Goal: Obtain resource: Download file/media

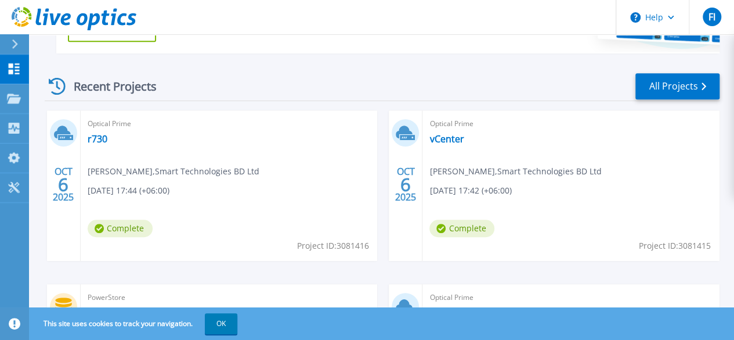
scroll to position [226, 0]
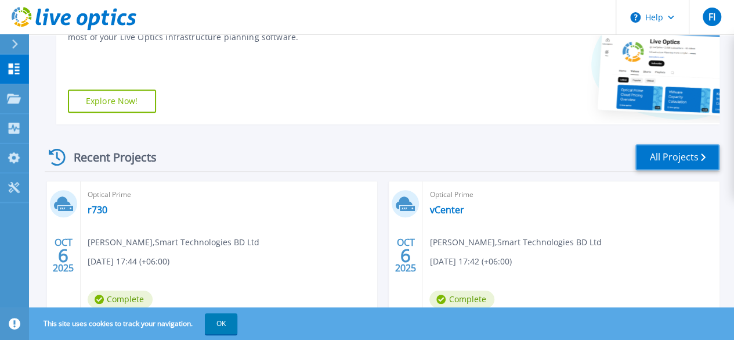
click at [669, 162] on link "All Projects" at bounding box center [677, 157] width 84 height 26
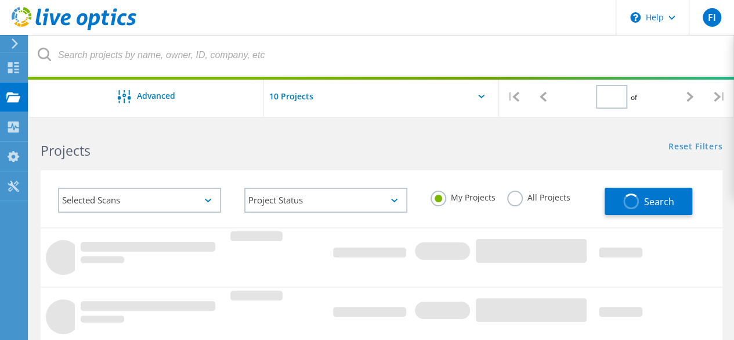
type input "1"
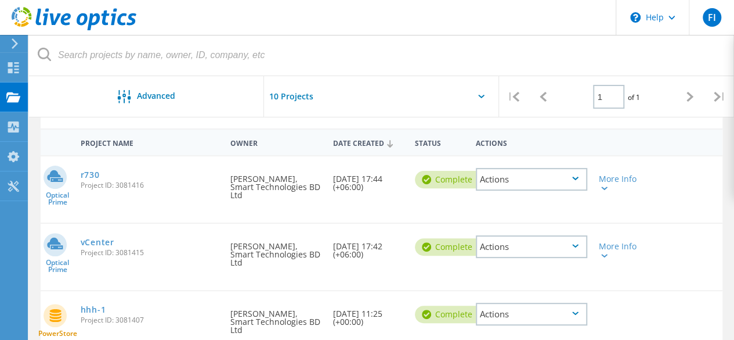
scroll to position [116, 0]
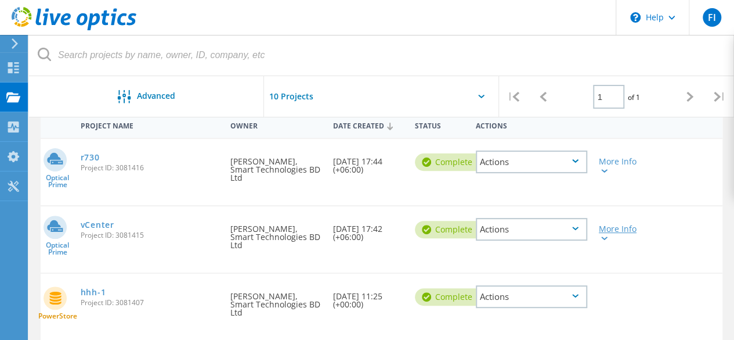
click at [607, 225] on div "More Info" at bounding box center [620, 233] width 43 height 16
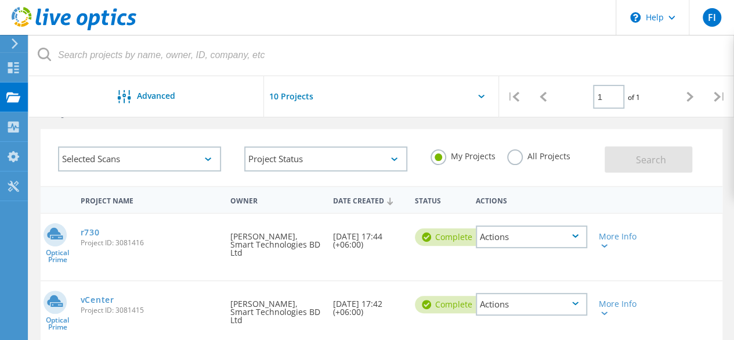
scroll to position [99, 0]
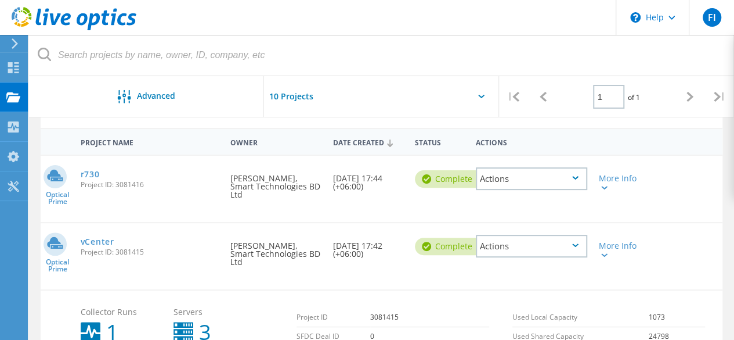
click at [572, 234] on div "Actions" at bounding box center [531, 245] width 111 height 23
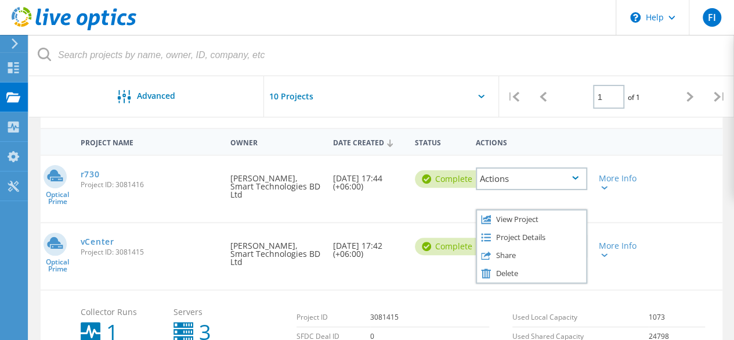
click at [702, 236] on div "Optical Prime vCenter Project ID: 3081415 Requested By Faysal Iqbal, Smart Tech…" at bounding box center [382, 256] width 682 height 66
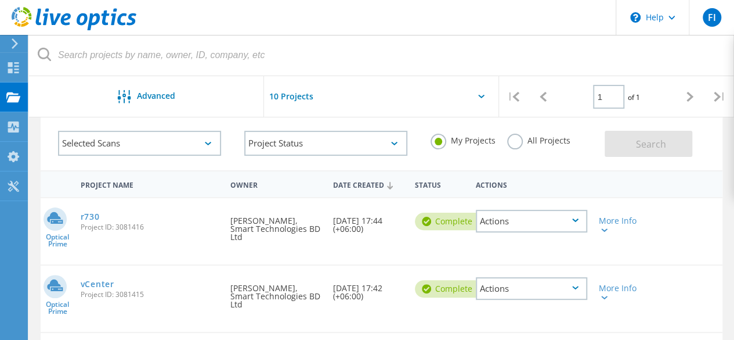
scroll to position [0, 0]
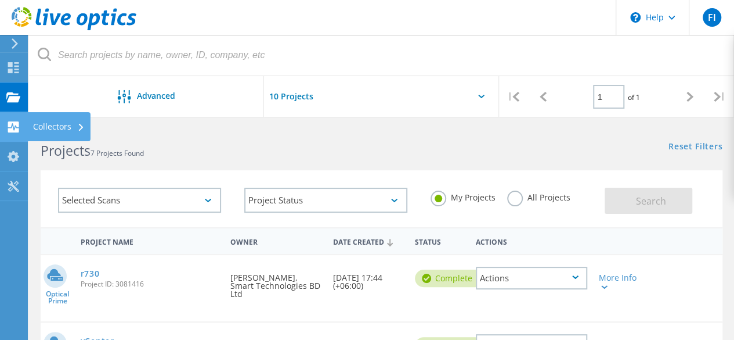
click at [15, 124] on use at bounding box center [13, 126] width 11 height 11
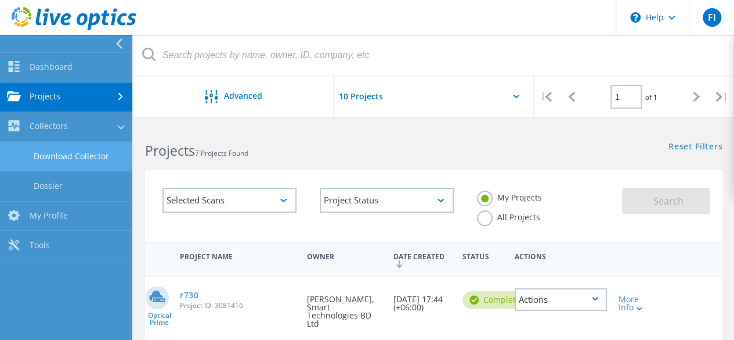
click at [96, 157] on link "Download Collector" at bounding box center [66, 157] width 132 height 30
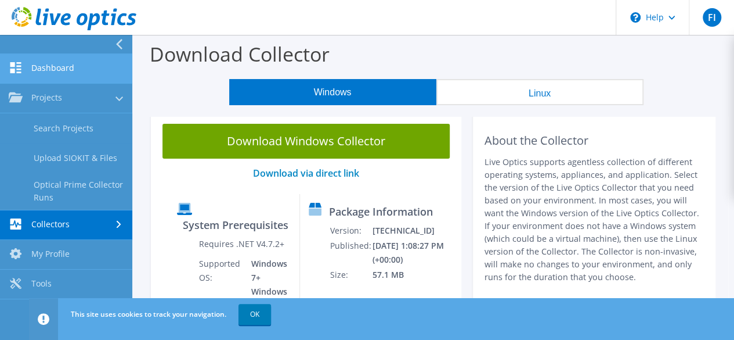
click at [52, 61] on link "Dashboard" at bounding box center [66, 69] width 132 height 30
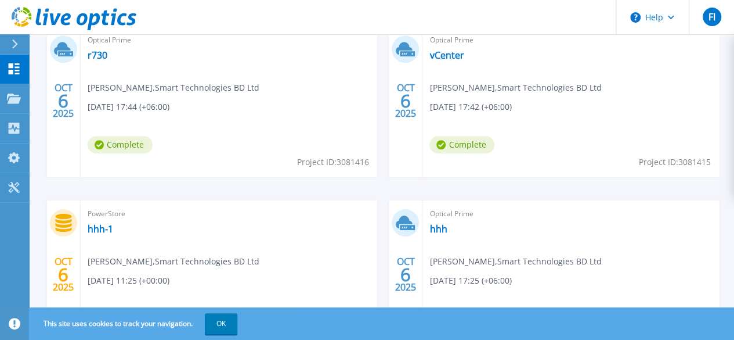
scroll to position [284, 0]
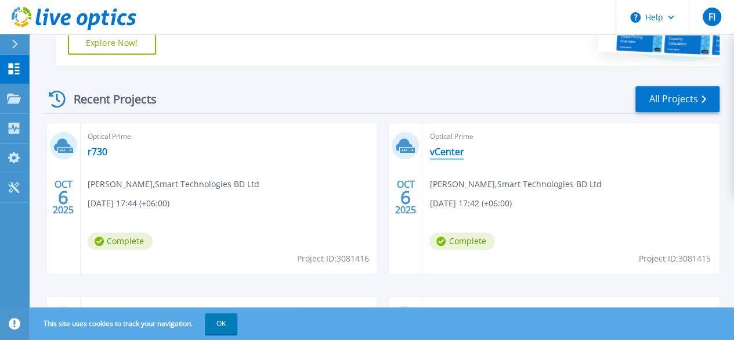
click at [429, 149] on link "vCenter" at bounding box center [446, 152] width 34 height 12
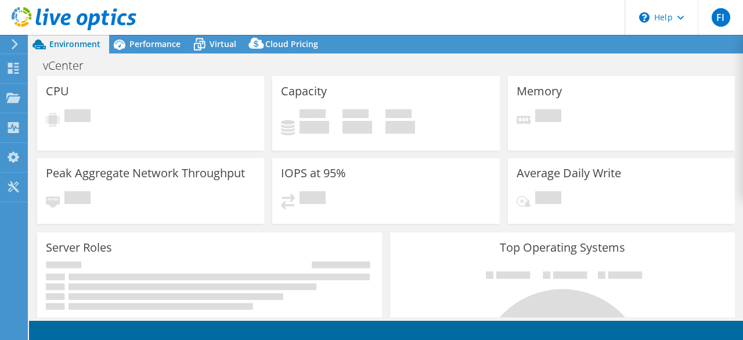
select select "USD"
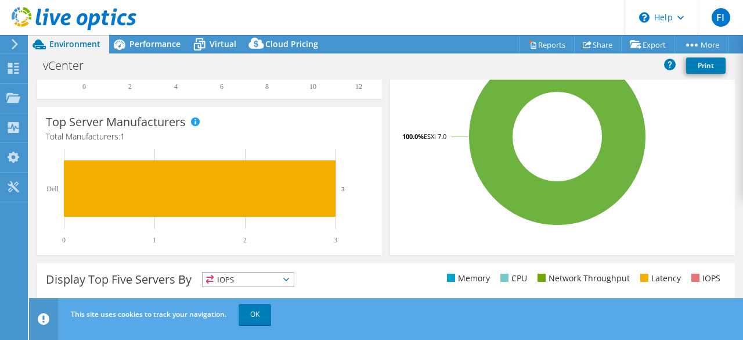
scroll to position [466, 0]
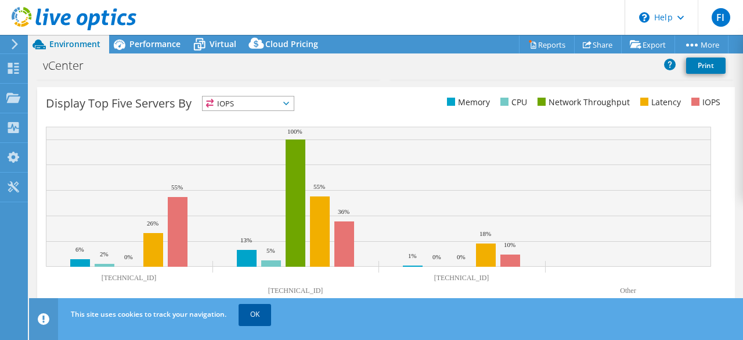
click at [261, 317] on link "OK" at bounding box center [255, 314] width 33 height 21
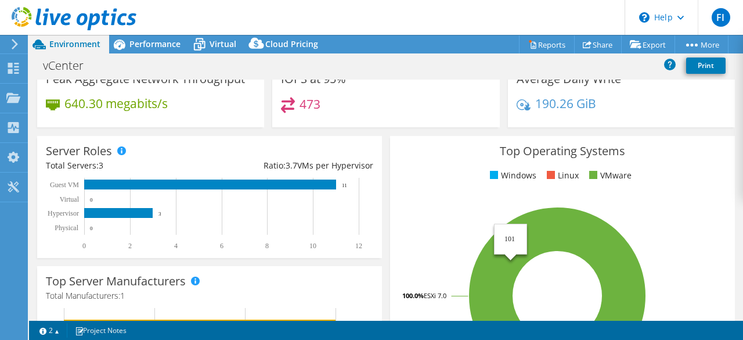
scroll to position [0, 0]
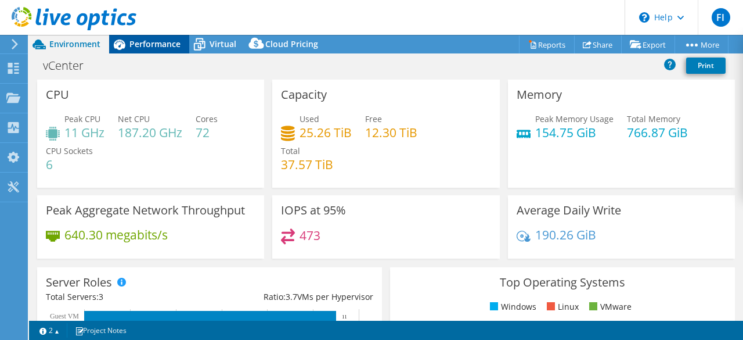
click at [145, 45] on span "Performance" at bounding box center [154, 43] width 51 height 11
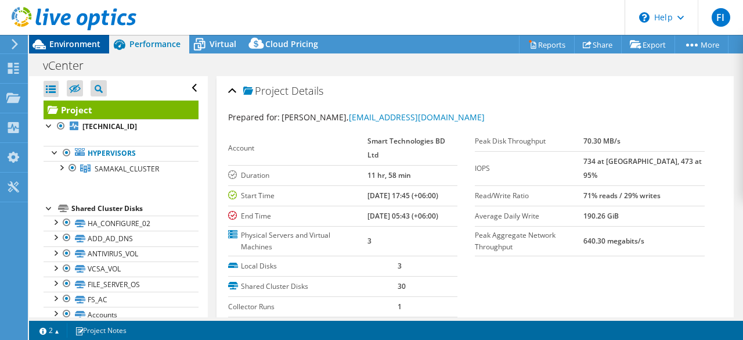
click at [68, 44] on span "Environment" at bounding box center [74, 43] width 51 height 11
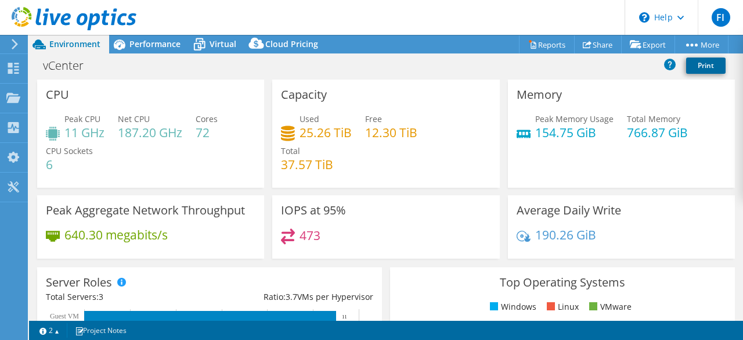
click at [709, 60] on link "Print" at bounding box center [705, 65] width 39 height 16
click at [161, 40] on span "Performance" at bounding box center [154, 43] width 51 height 11
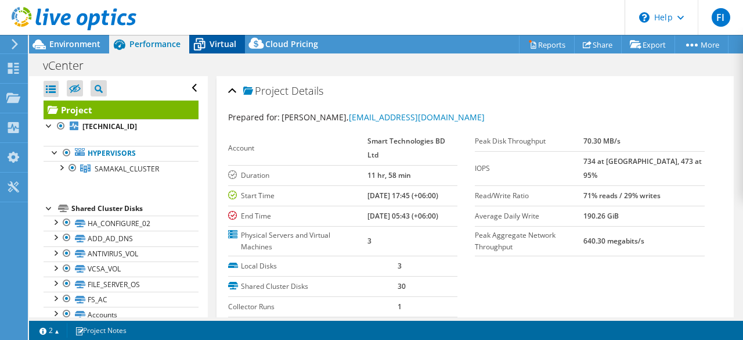
click at [217, 43] on span "Virtual" at bounding box center [223, 43] width 27 height 11
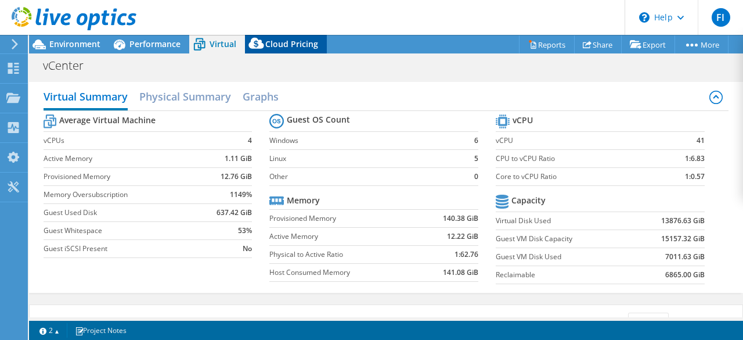
click at [283, 43] on span "Cloud Pricing" at bounding box center [291, 43] width 53 height 11
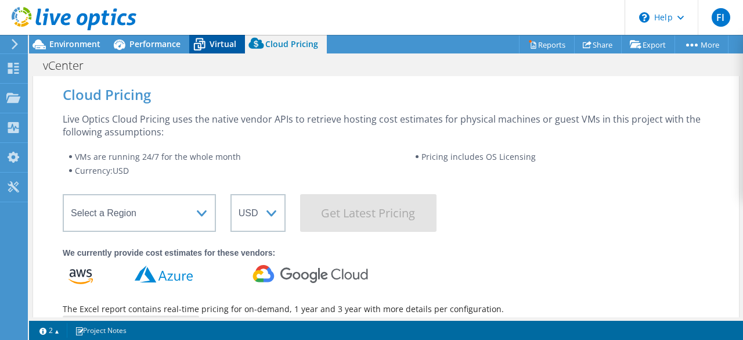
click at [202, 42] on icon at bounding box center [200, 45] width 12 height 9
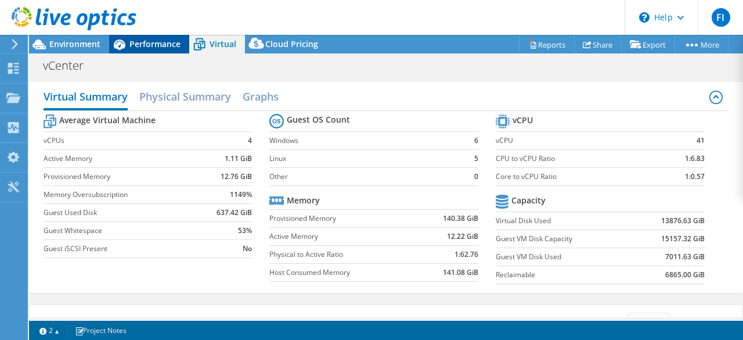
click at [144, 37] on div "Performance" at bounding box center [149, 44] width 80 height 19
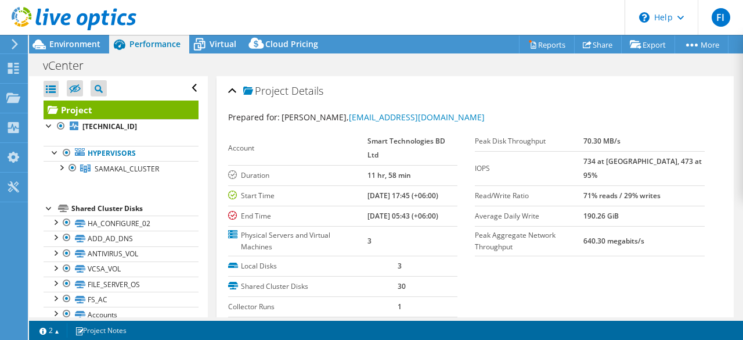
scroll to position [0, 70]
click at [63, 44] on span "Environment" at bounding box center [74, 43] width 51 height 11
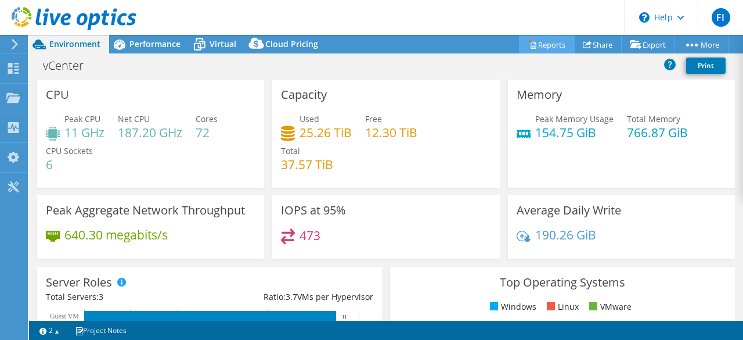
click at [550, 44] on link "Reports" at bounding box center [547, 44] width 56 height 18
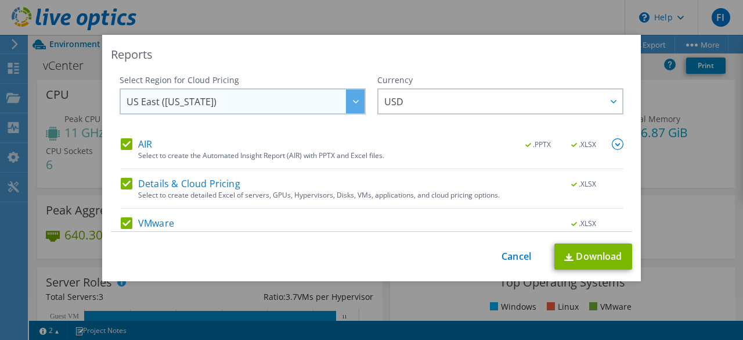
click at [280, 104] on span "US East ([US_STATE])" at bounding box center [246, 101] width 238 height 24
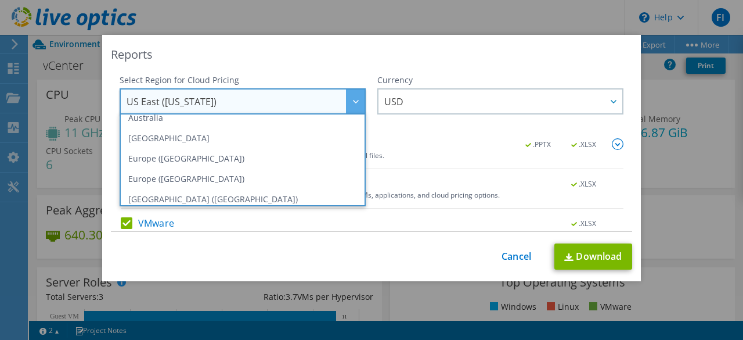
scroll to position [157, 0]
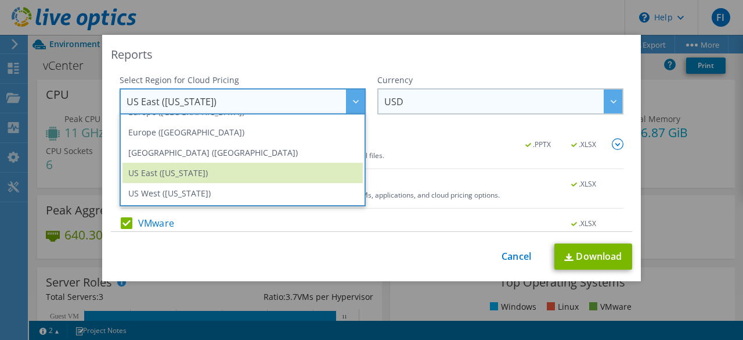
click at [453, 106] on span "USD" at bounding box center [503, 101] width 238 height 24
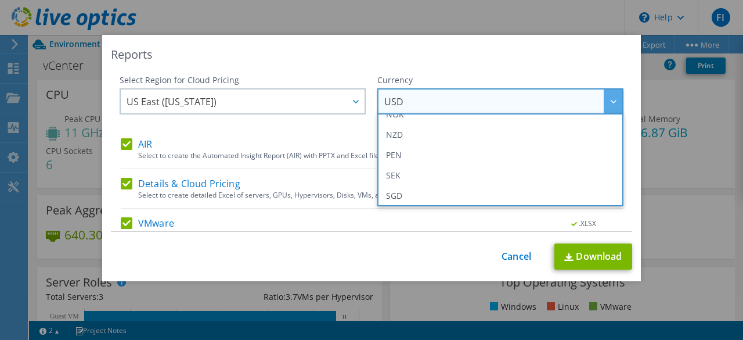
scroll to position [420, 0]
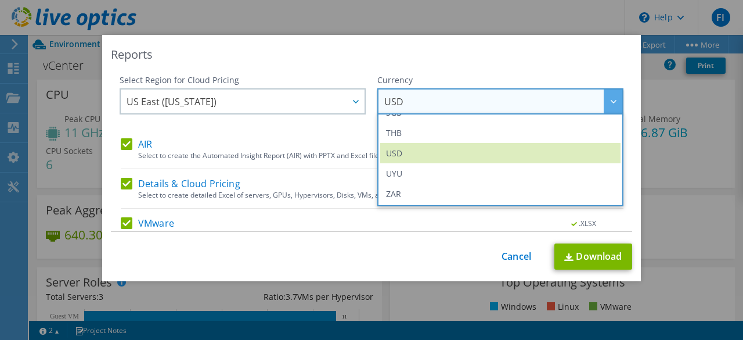
click at [448, 58] on div "Reports" at bounding box center [371, 54] width 521 height 16
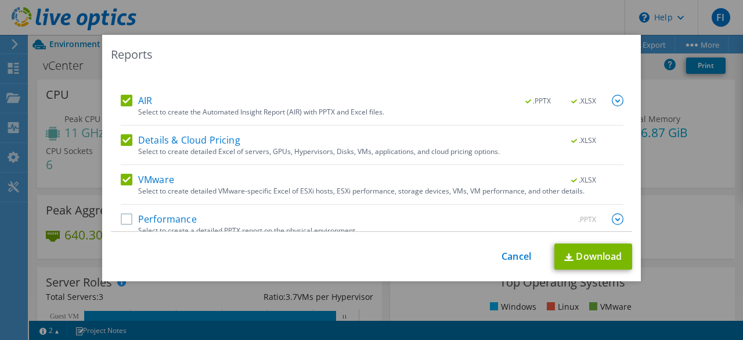
scroll to position [55, 0]
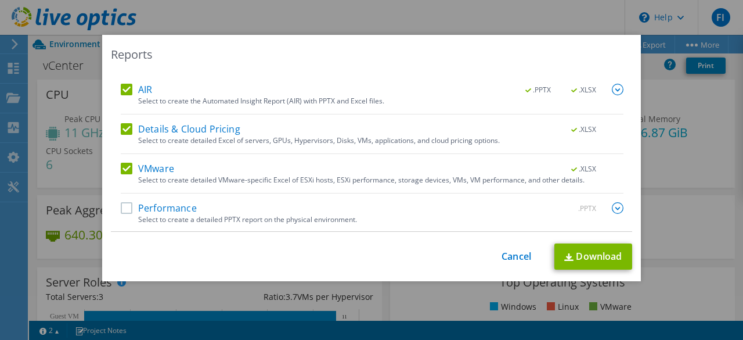
click at [125, 207] on label "Performance" at bounding box center [159, 208] width 76 height 12
click at [0, 0] on input "Performance" at bounding box center [0, 0] width 0 height 0
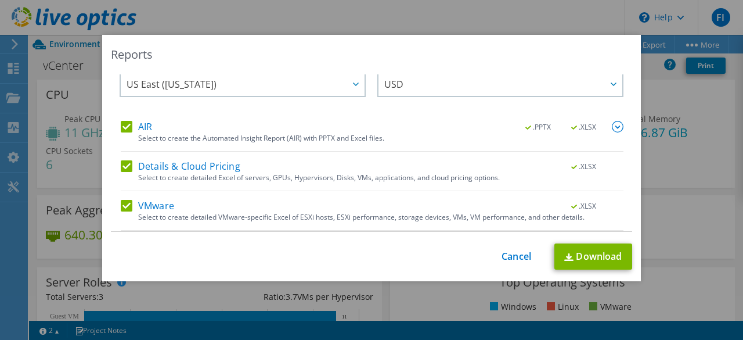
scroll to position [0, 0]
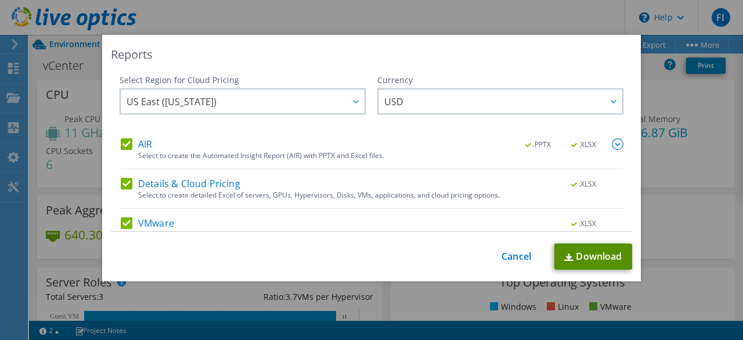
click at [608, 258] on link "Download" at bounding box center [593, 256] width 78 height 26
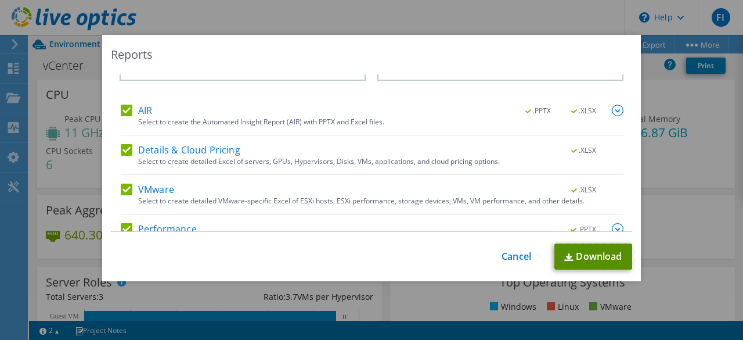
scroll to position [55, 0]
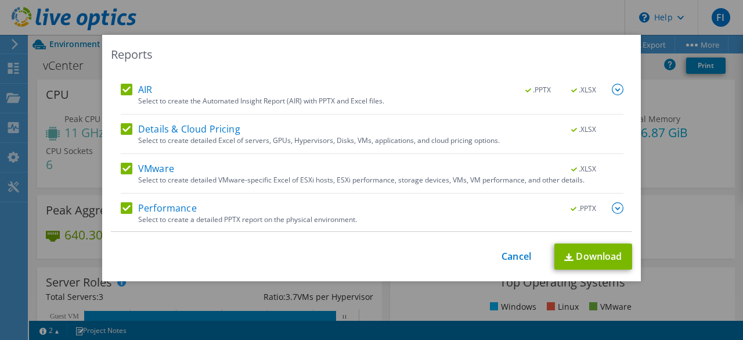
click at [496, 255] on div "This process may take a while, please wait... Cancel Download" at bounding box center [371, 256] width 521 height 26
click at [509, 254] on link "Cancel" at bounding box center [516, 256] width 30 height 11
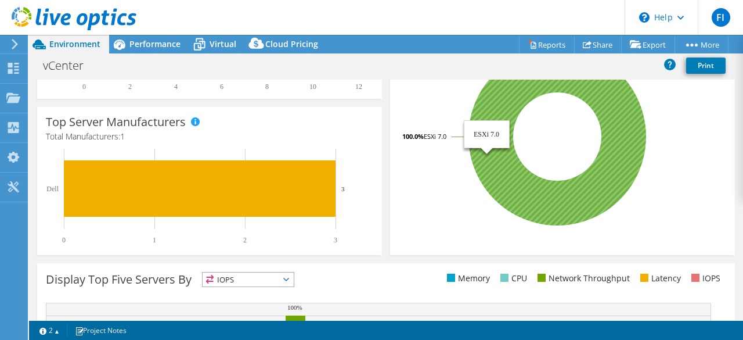
scroll to position [0, 0]
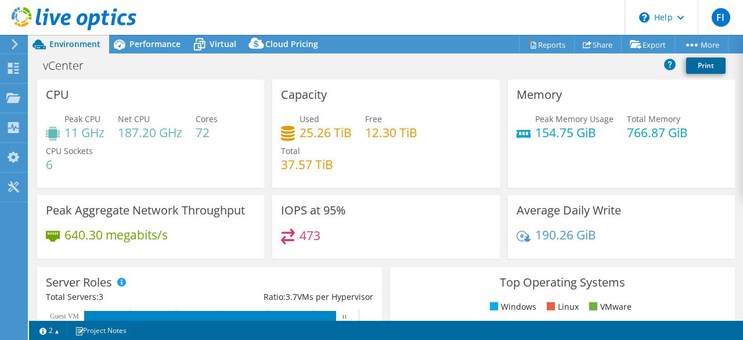
click at [710, 68] on link "Print" at bounding box center [705, 65] width 39 height 16
click at [161, 46] on span "Performance" at bounding box center [154, 43] width 51 height 11
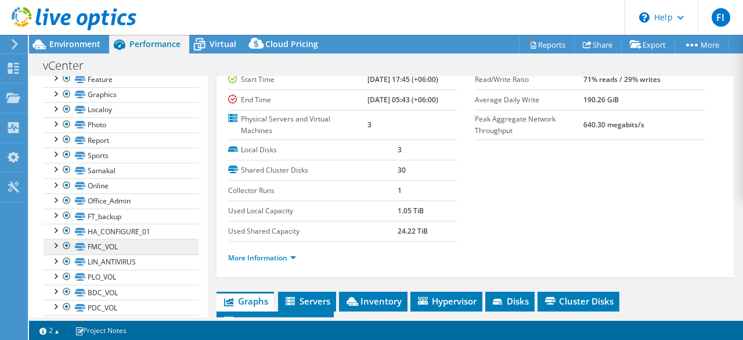
scroll to position [362, 0]
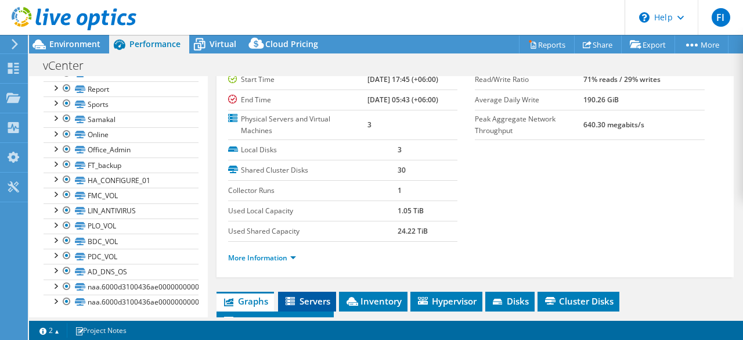
click at [320, 298] on span "Servers" at bounding box center [307, 301] width 46 height 12
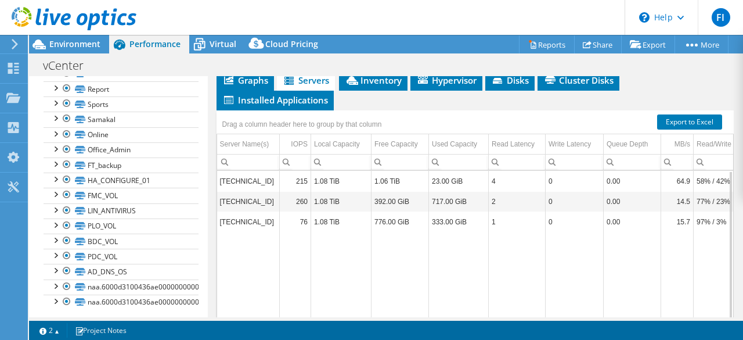
scroll to position [282, 0]
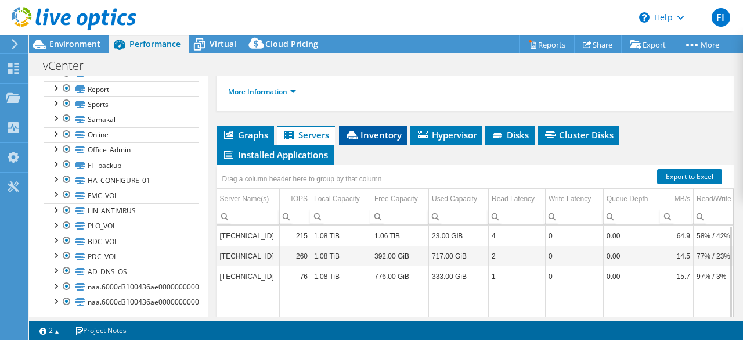
click at [396, 136] on span "Inventory" at bounding box center [373, 135] width 57 height 12
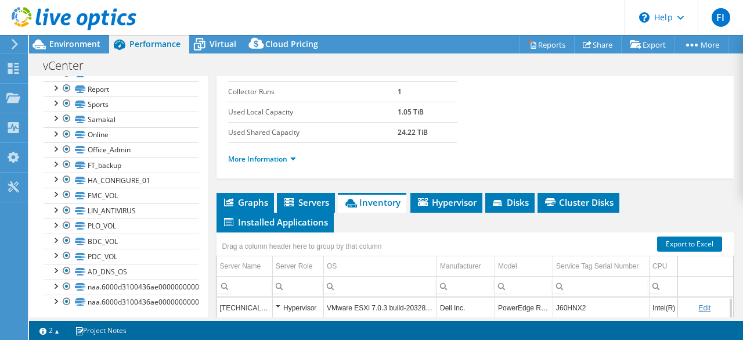
scroll to position [166, 0]
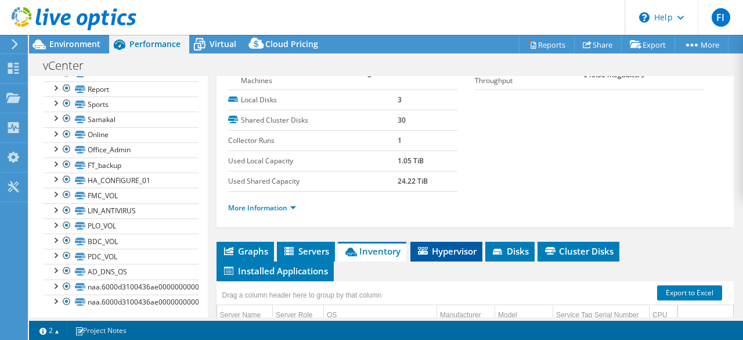
click at [446, 245] on span "Hypervisor" at bounding box center [446, 251] width 60 height 12
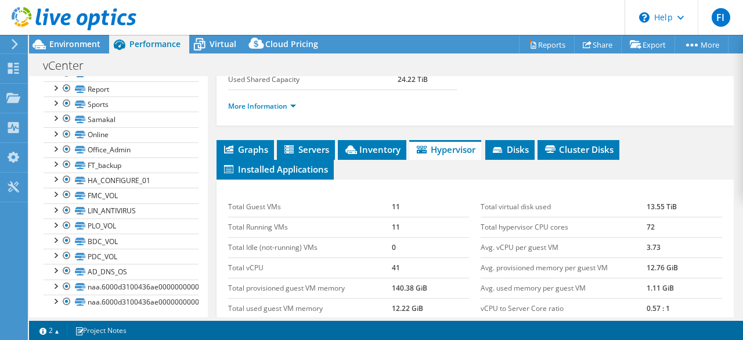
scroll to position [282, 0]
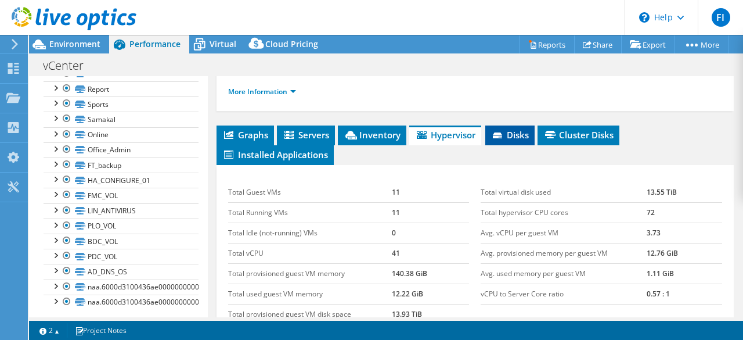
click at [510, 133] on span "Disks" at bounding box center [510, 135] width 38 height 12
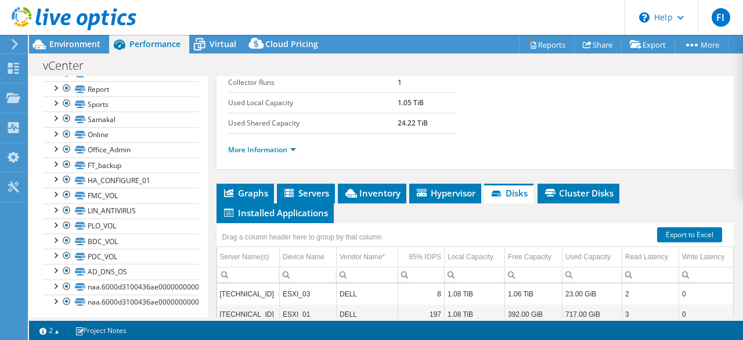
scroll to position [224, 0]
click at [577, 191] on span "Cluster Disks" at bounding box center [578, 193] width 70 height 12
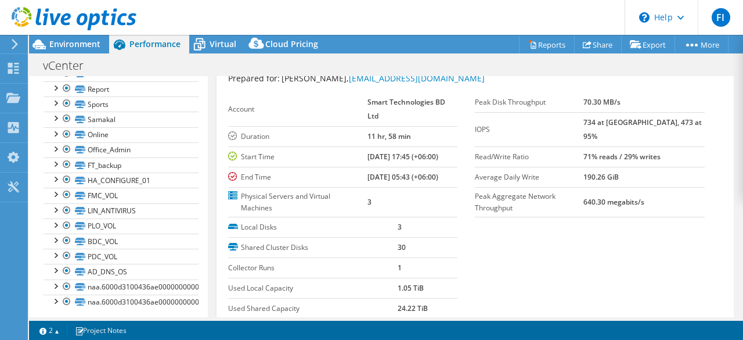
scroll to position [0, 0]
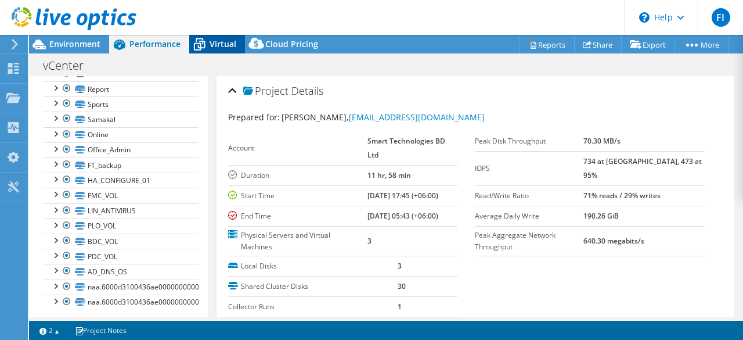
click at [219, 44] on span "Virtual" at bounding box center [223, 43] width 27 height 11
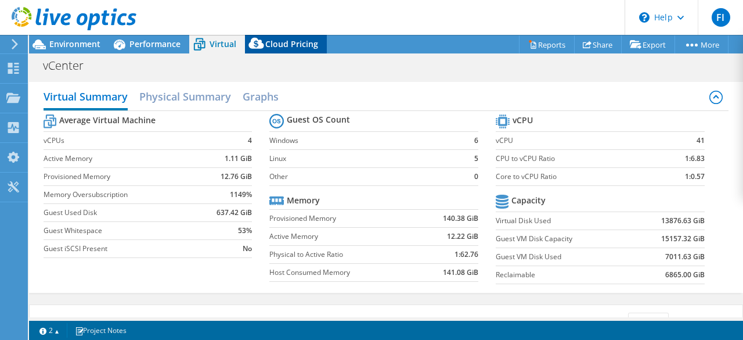
click at [286, 43] on span "Cloud Pricing" at bounding box center [291, 43] width 53 height 11
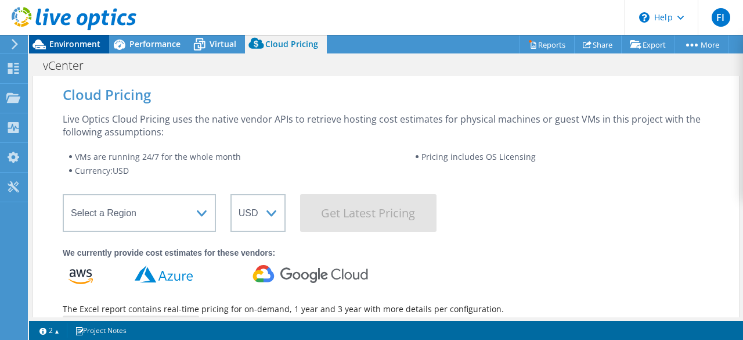
click at [78, 42] on span "Environment" at bounding box center [74, 43] width 51 height 11
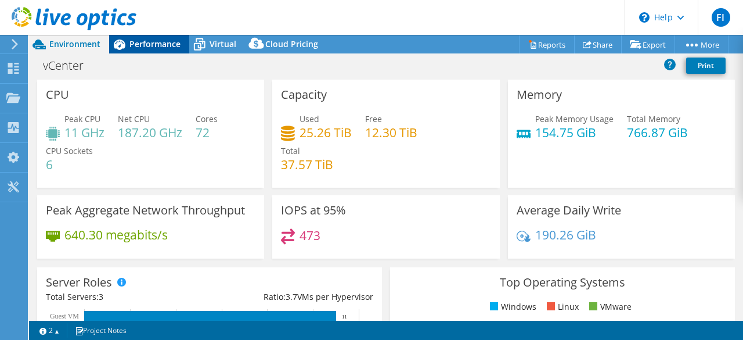
click at [171, 48] on span "Performance" at bounding box center [154, 43] width 51 height 11
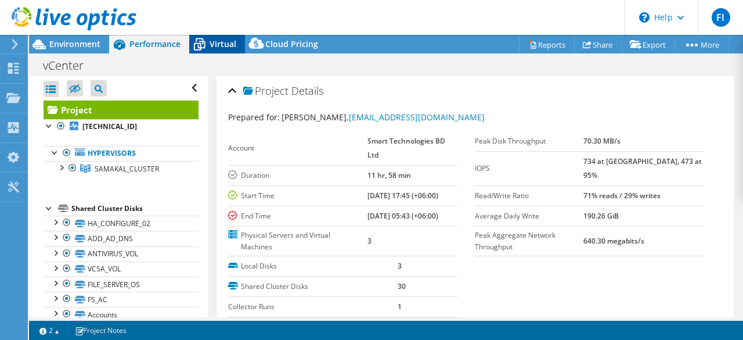
click at [217, 40] on span "Virtual" at bounding box center [223, 43] width 27 height 11
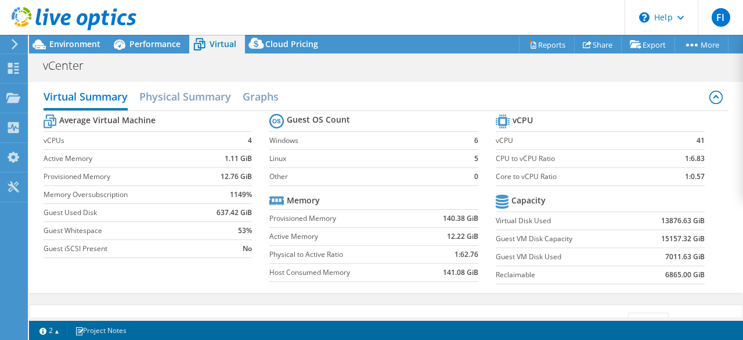
click at [57, 38] on div at bounding box center [68, 19] width 136 height 39
click at [58, 45] on span "Environment" at bounding box center [74, 43] width 51 height 11
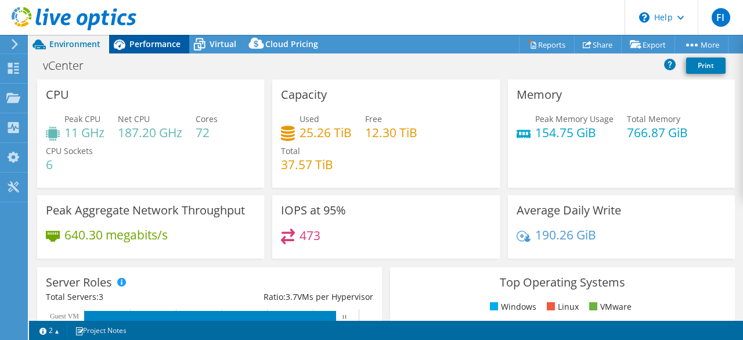
click at [152, 45] on span "Performance" at bounding box center [154, 43] width 51 height 11
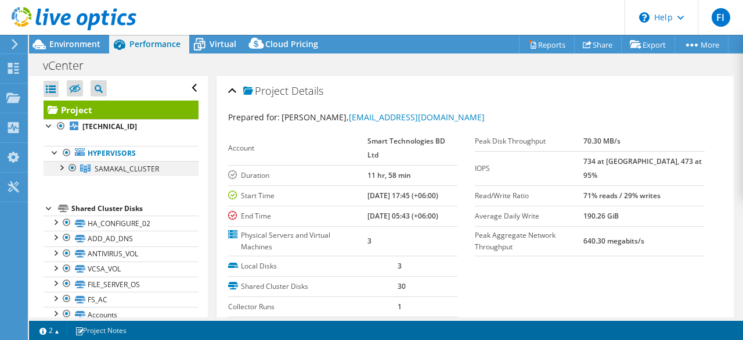
click at [64, 167] on div at bounding box center [61, 167] width 12 height 12
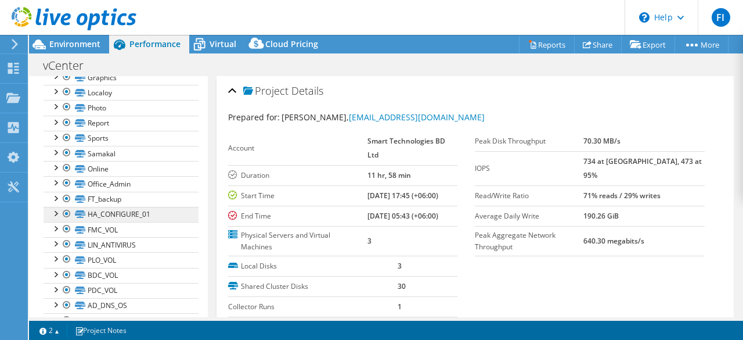
scroll to position [407, 0]
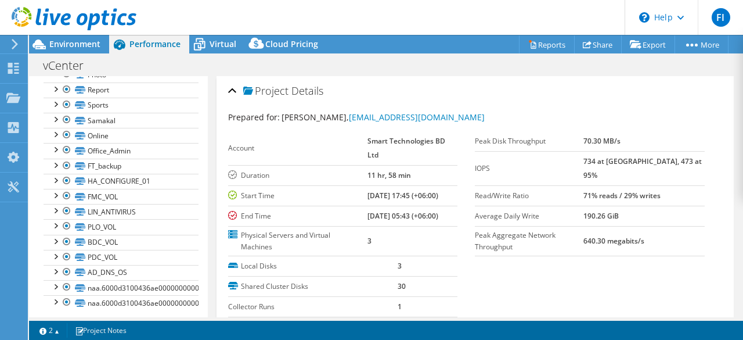
click at [234, 90] on div "Project Details" at bounding box center [475, 91] width 494 height 25
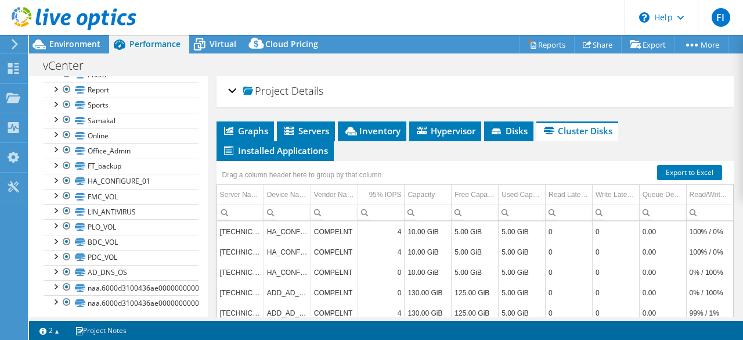
click at [234, 90] on div "Project Details" at bounding box center [475, 91] width 494 height 25
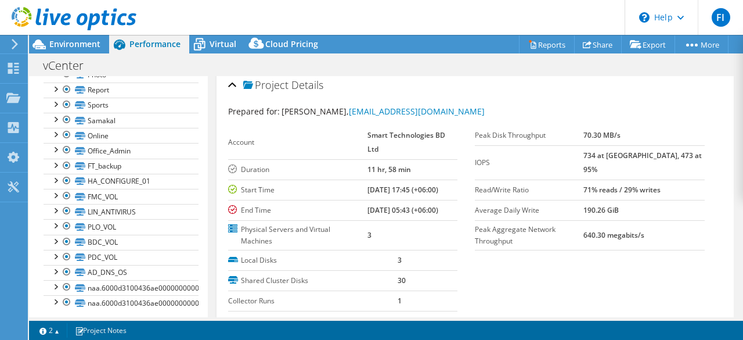
scroll to position [0, 0]
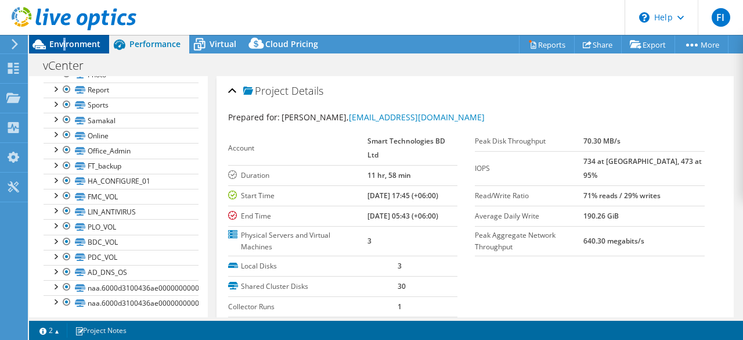
click at [65, 49] on div "Environment" at bounding box center [69, 44] width 80 height 19
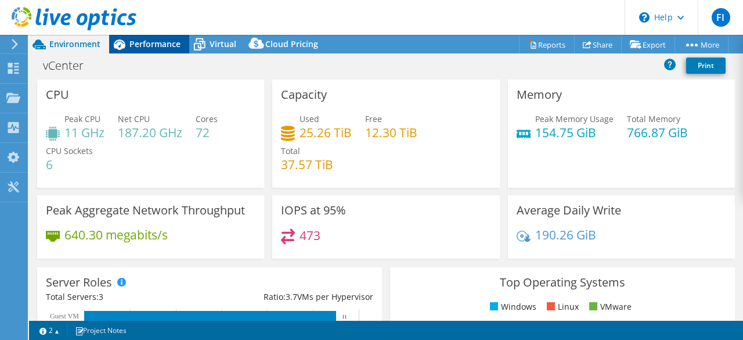
click at [151, 46] on span "Performance" at bounding box center [154, 43] width 51 height 11
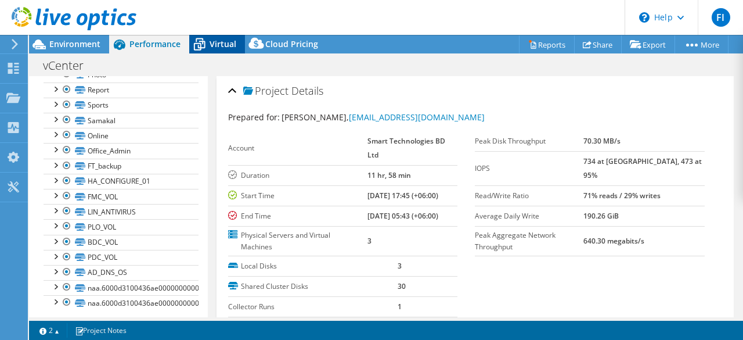
click at [222, 47] on span "Virtual" at bounding box center [223, 43] width 27 height 11
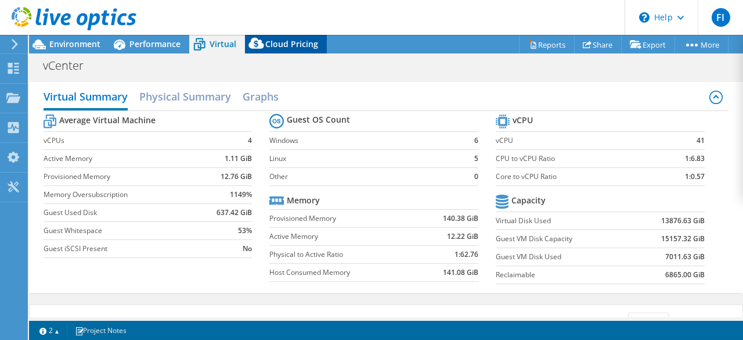
click at [278, 45] on span "Cloud Pricing" at bounding box center [291, 43] width 53 height 11
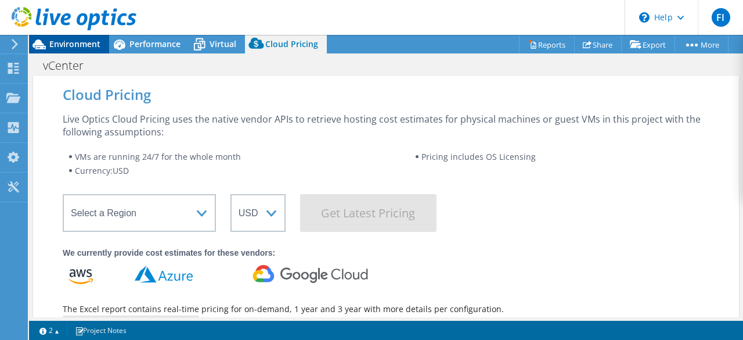
click at [62, 42] on span "Environment" at bounding box center [74, 43] width 51 height 11
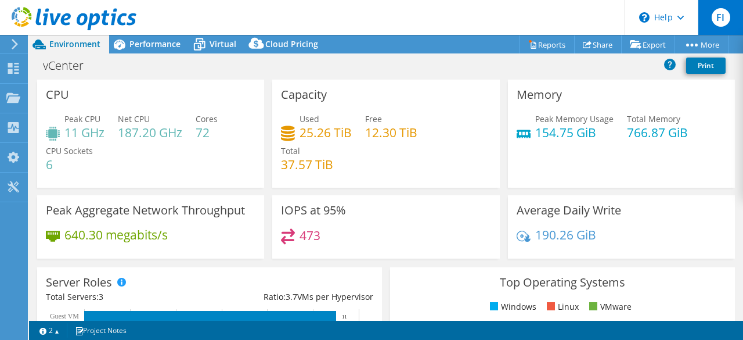
click at [730, 20] on div "FI" at bounding box center [720, 17] width 45 height 35
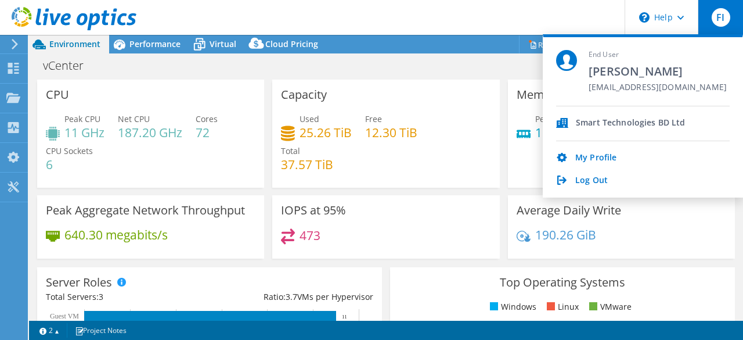
click at [546, 13] on header "FI End User [PERSON_NAME] [EMAIL_ADDRESS][DOMAIN_NAME] Smart Technologies BD Lt…" at bounding box center [371, 17] width 743 height 35
